Goal: Communication & Community: Ask a question

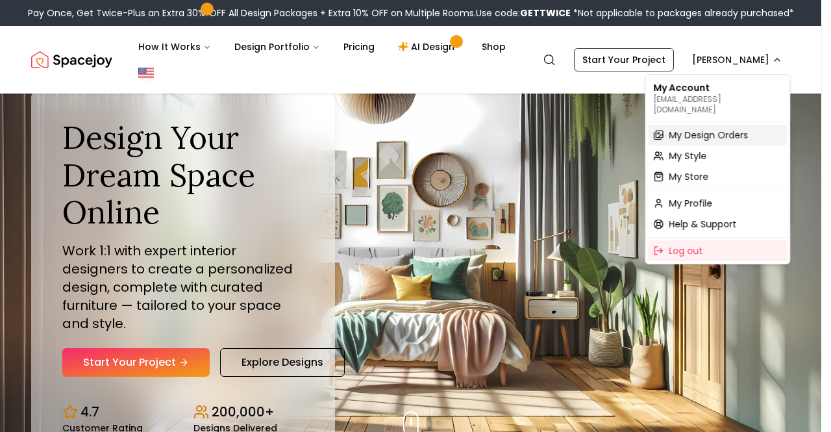
click at [693, 129] on span "My Design Orders" at bounding box center [708, 135] width 79 height 13
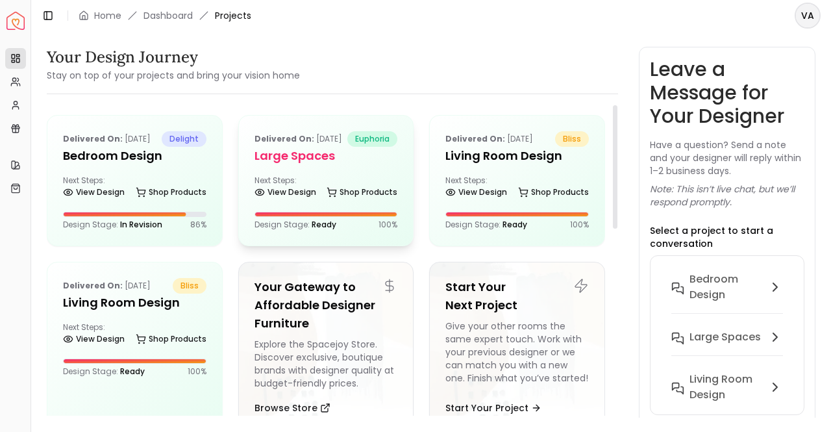
click at [303, 165] on h5 "Large Spaces" at bounding box center [325, 156] width 143 height 18
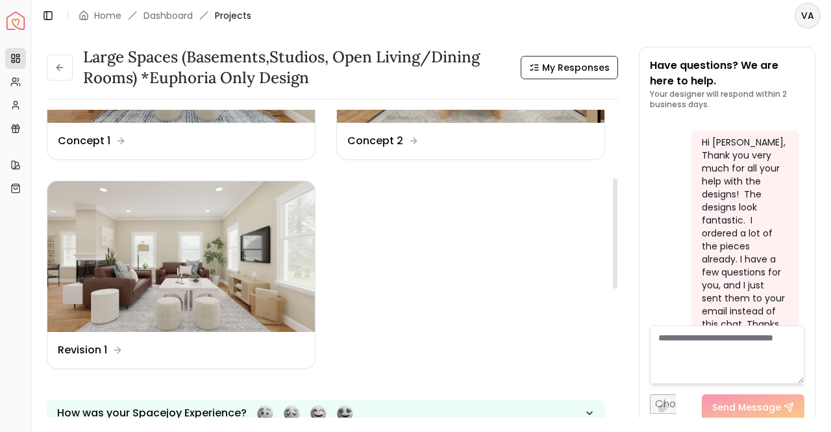
scroll to position [195, 0]
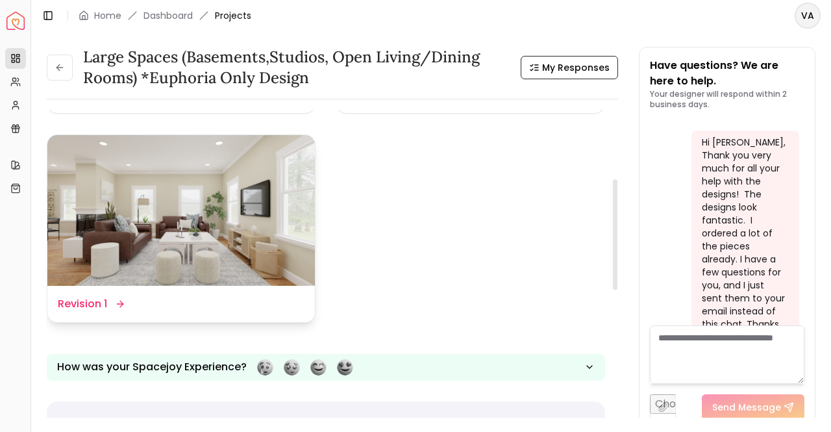
click at [214, 243] on img at bounding box center [180, 210] width 267 height 151
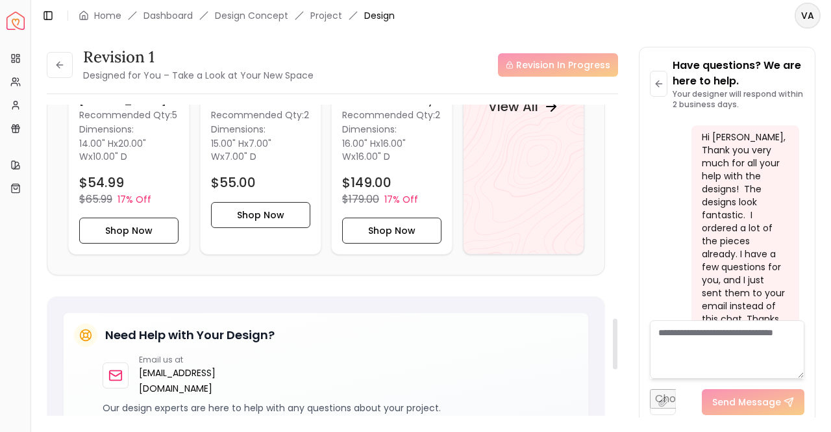
scroll to position [1298, 0]
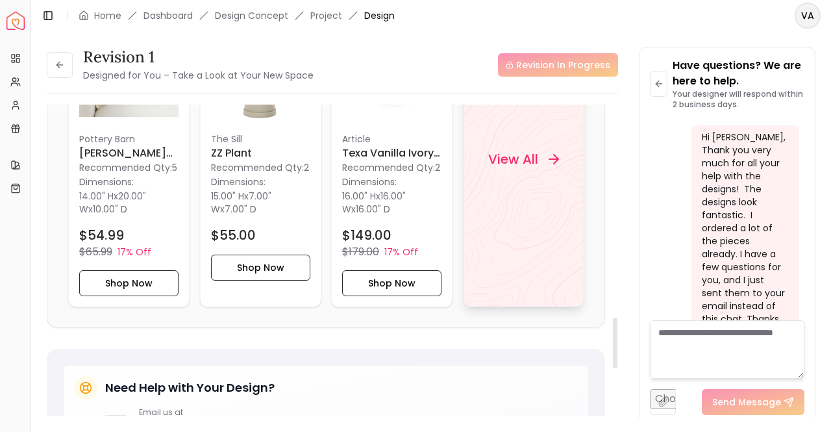
click at [511, 158] on h4 "View All" at bounding box center [513, 159] width 50 height 18
click at [662, 402] on input "file" at bounding box center [663, 402] width 26 height 26
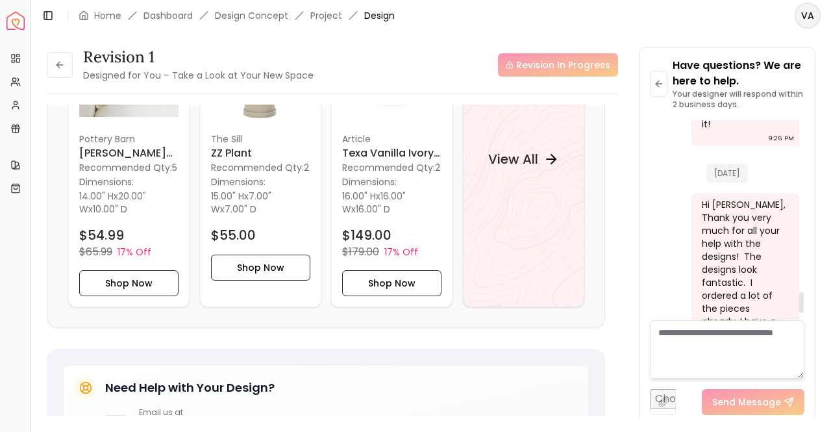
scroll to position [1667, 0]
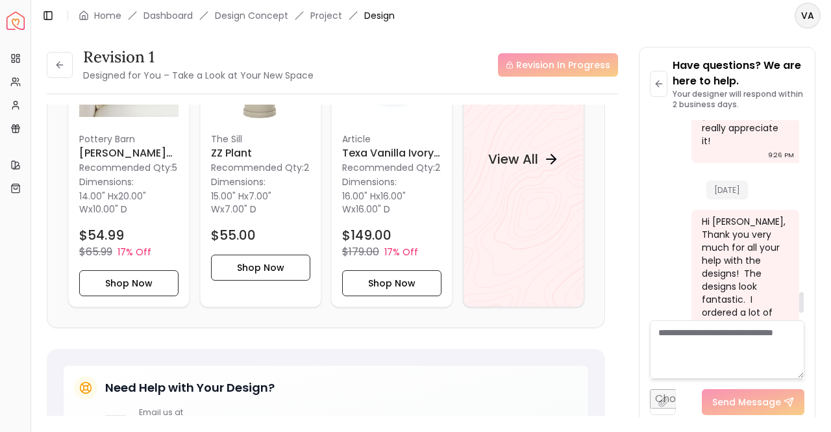
drag, startPoint x: 802, startPoint y: 310, endPoint x: 796, endPoint y: 302, distance: 10.3
click at [799, 302] on div at bounding box center [801, 301] width 5 height 21
click at [56, 57] on button at bounding box center [60, 65] width 26 height 26
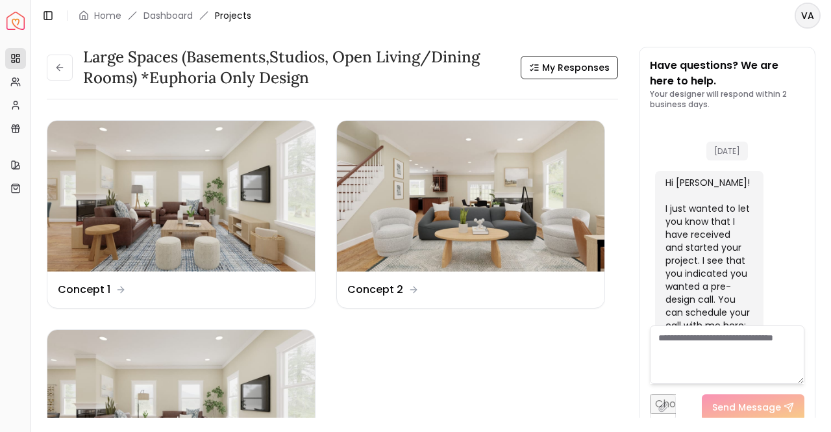
scroll to position [1746, 0]
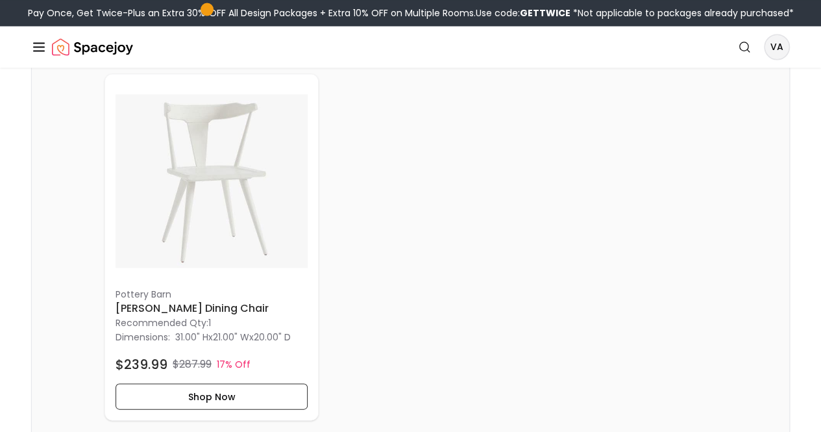
scroll to position [3700, 0]
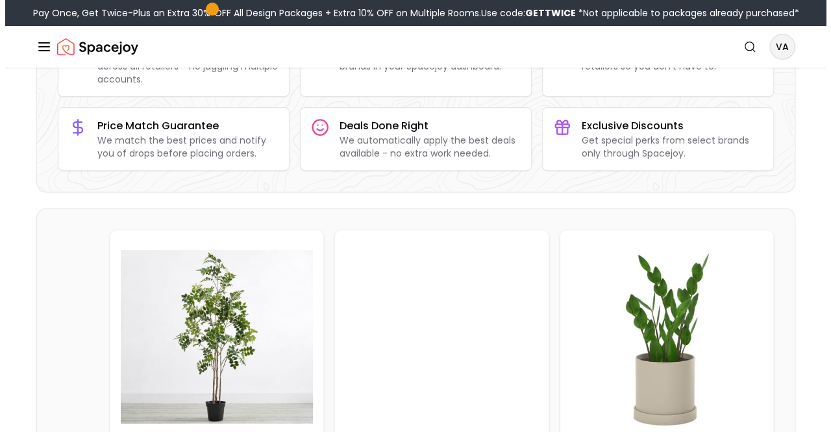
scroll to position [0, 0]
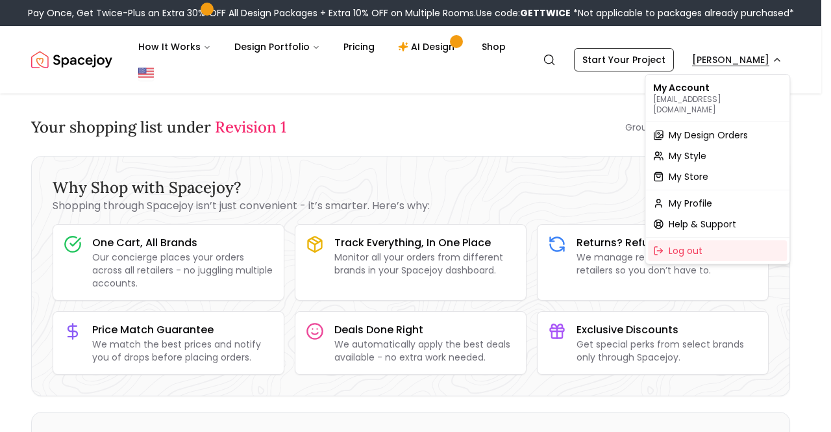
click at [706, 129] on span "My Design Orders" at bounding box center [708, 135] width 79 height 13
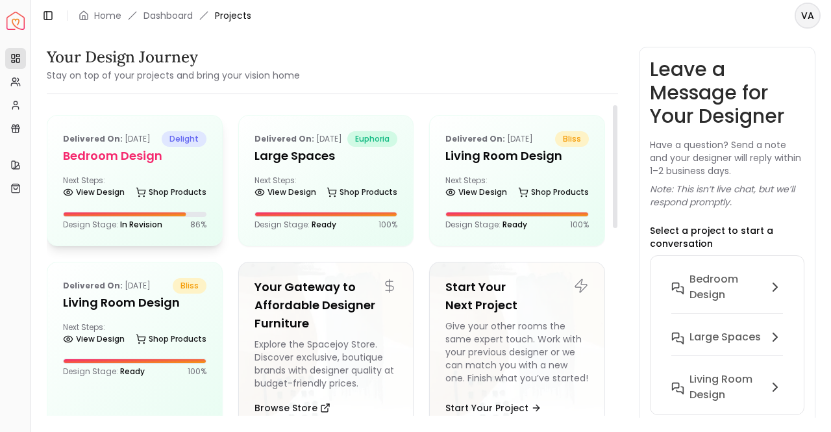
click at [128, 165] on h5 "Bedroom Design" at bounding box center [134, 156] width 143 height 18
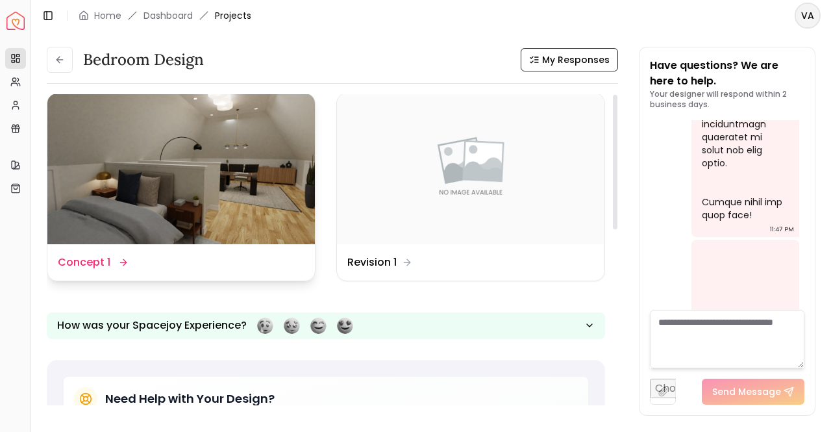
scroll to position [130, 0]
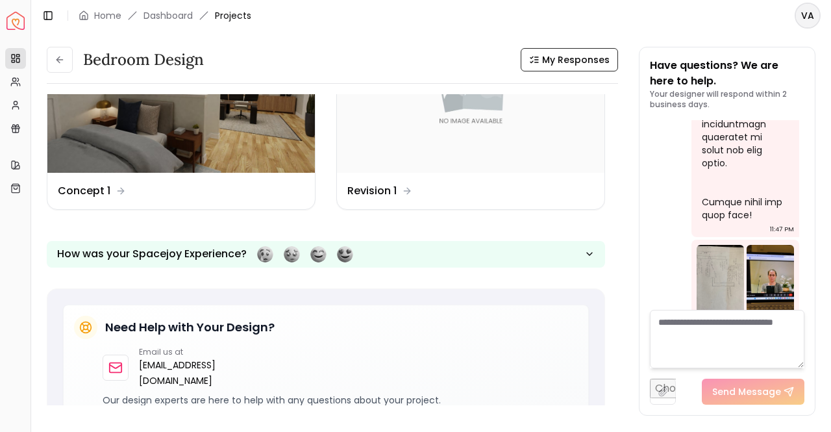
click at [698, 342] on textarea at bounding box center [727, 339] width 154 height 58
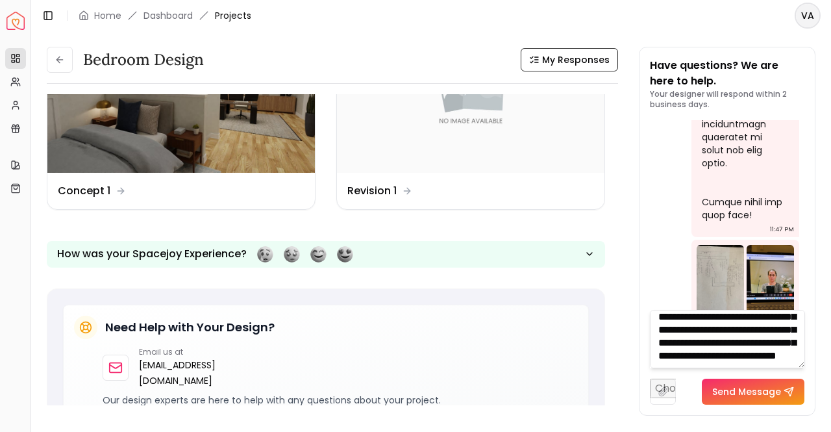
scroll to position [195, 0]
type textarea "**********"
click at [745, 394] on button "Send Message" at bounding box center [753, 391] width 103 height 26
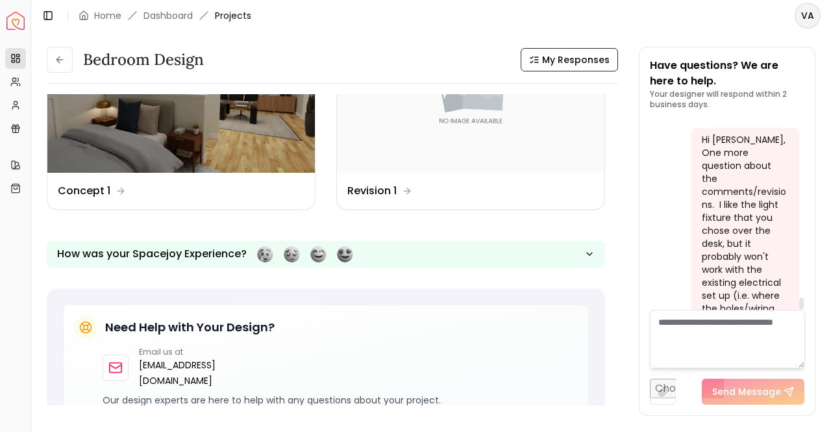
scroll to position [7313, 0]
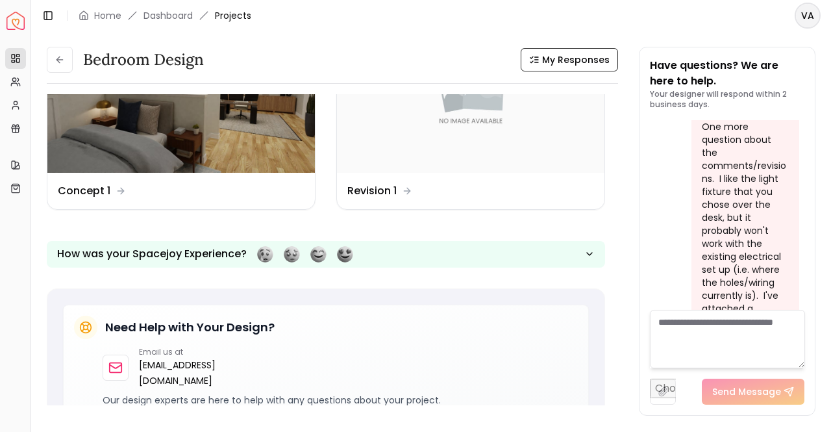
click at [665, 386] on input "file" at bounding box center [663, 391] width 26 height 26
type input "**********"
click at [779, 388] on button "Send Message" at bounding box center [790, 391] width 103 height 26
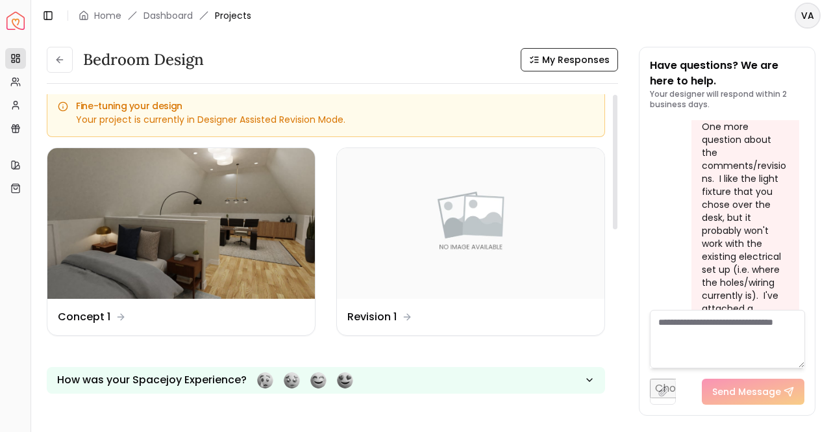
scroll to position [0, 0]
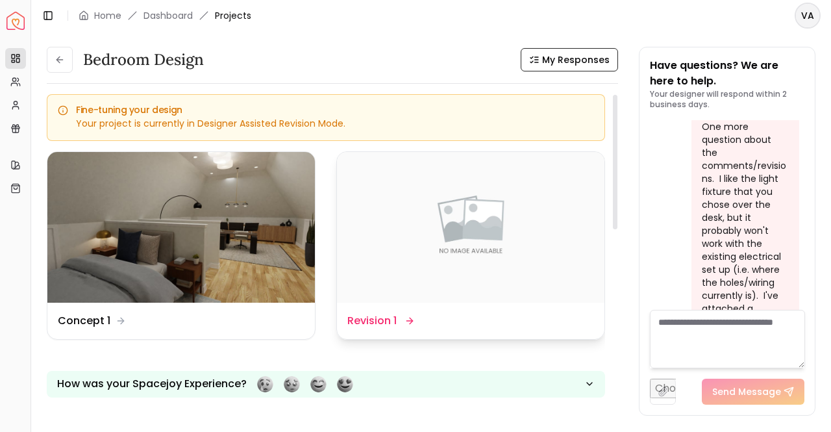
click at [406, 320] on icon at bounding box center [409, 320] width 10 height 10
